Goal: Information Seeking & Learning: Understand process/instructions

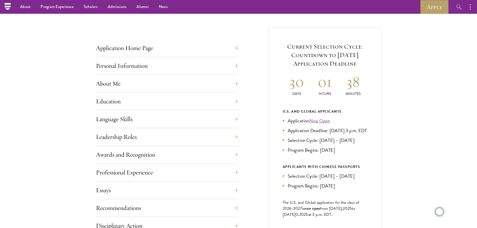
scroll to position [175, 0]
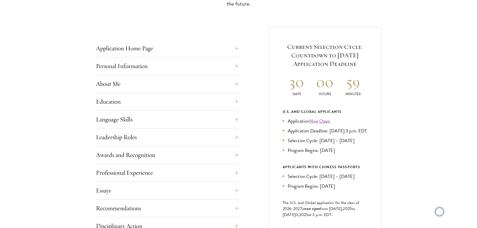
scroll to position [175, 0]
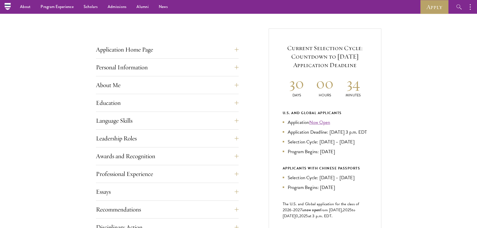
scroll to position [175, 0]
